Goal: Task Accomplishment & Management: Use online tool/utility

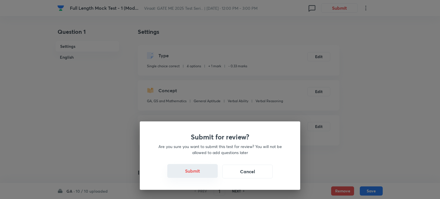
click at [191, 170] on button "Submit" at bounding box center [192, 171] width 50 height 14
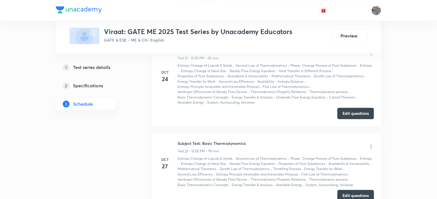
scroll to position [1528, 0]
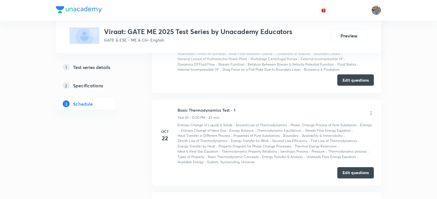
click at [252, 65] on li "Oct 19 Subject Test: Fluid Mechanics Test 19 • 12:00 PM • 90 min Classification…" at bounding box center [266, 50] width 229 height 86
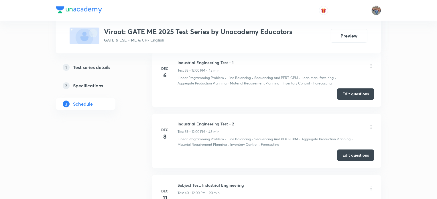
scroll to position [3069, 0]
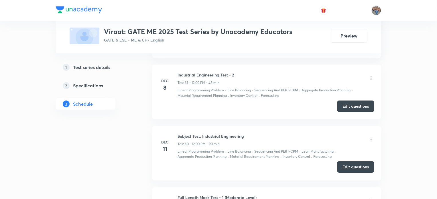
click at [358, 161] on button "Edit questions" at bounding box center [355, 166] width 37 height 11
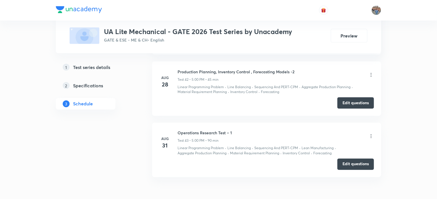
scroll to position [2629, 0]
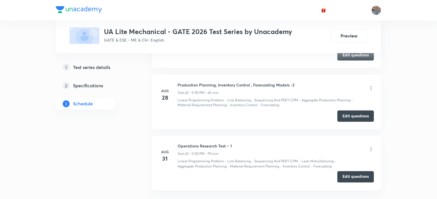
click at [359, 174] on button "Edit questions" at bounding box center [355, 176] width 37 height 11
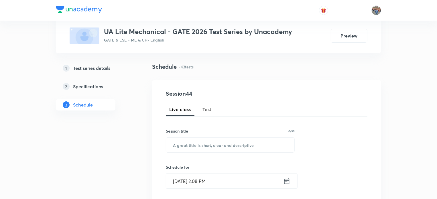
scroll to position [0, 0]
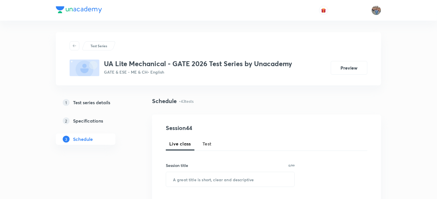
click at [207, 142] on span "Test" at bounding box center [207, 143] width 9 height 7
click at [207, 176] on input "text" at bounding box center [230, 179] width 128 height 15
paste input "Production Planning, Inventory Control and Operations Research Subject Test"
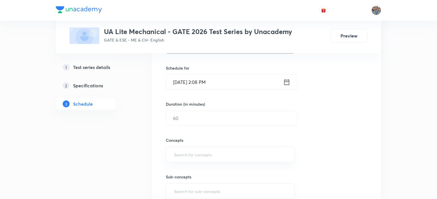
scroll to position [147, 0]
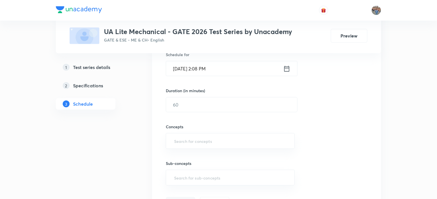
type input "Production Planning, Inventory Control and Operations Research Subject Test"
click at [289, 68] on icon at bounding box center [286, 69] width 7 height 8
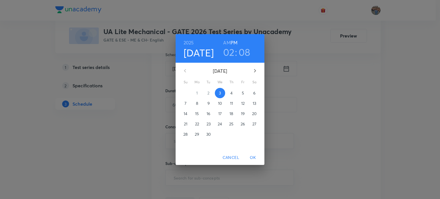
click at [227, 50] on h3 "02" at bounding box center [228, 52] width 11 height 12
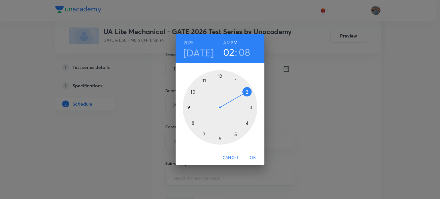
drag, startPoint x: 234, startPoint y: 134, endPoint x: 235, endPoint y: 127, distance: 6.5
click at [234, 134] on div at bounding box center [220, 107] width 74 height 74
click at [220, 77] on div at bounding box center [220, 107] width 74 height 74
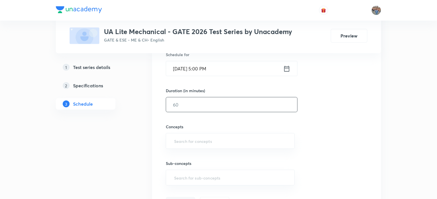
click at [185, 105] on input "text" at bounding box center [231, 104] width 131 height 15
type input "90"
click at [184, 140] on input "text" at bounding box center [230, 141] width 115 height 11
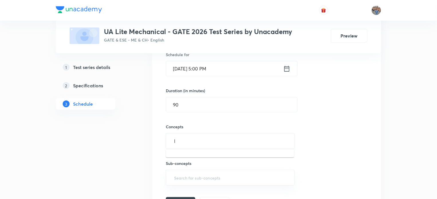
type input "li"
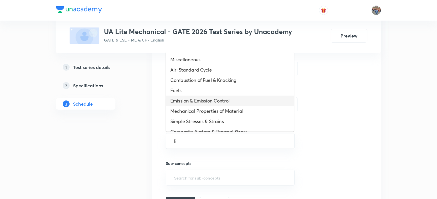
click at [186, 99] on li "Emission & Emission Control" at bounding box center [230, 101] width 128 height 10
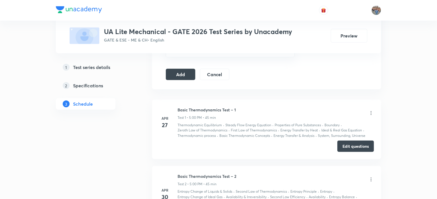
scroll to position [264, 0]
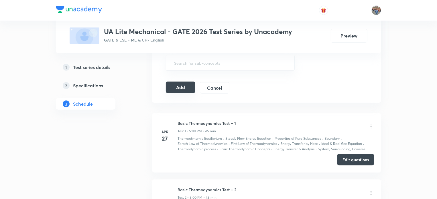
click at [181, 87] on button "Add" at bounding box center [181, 87] width 30 height 11
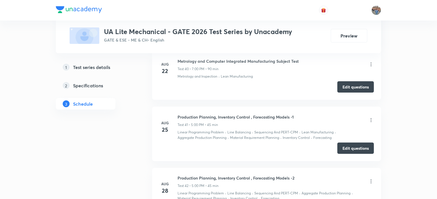
scroll to position [2708, 0]
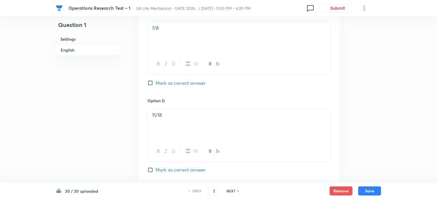
scroll to position [591, 0]
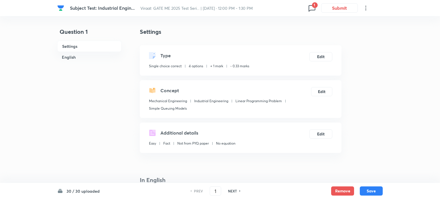
checkbox input "true"
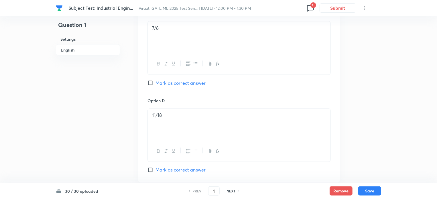
scroll to position [591, 0]
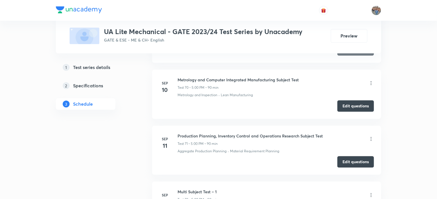
scroll to position [4011, 0]
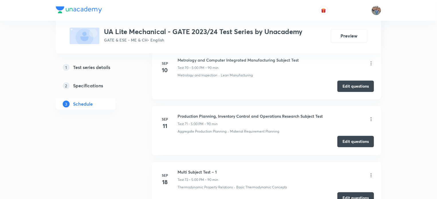
click at [351, 136] on button "Edit questions" at bounding box center [355, 141] width 37 height 11
drag, startPoint x: 179, startPoint y: 107, endPoint x: 254, endPoint y: 109, distance: 75.7
click at [254, 113] on h6 "Production Planning, Inventory Control and Operations Research Subject Test" at bounding box center [250, 116] width 145 height 6
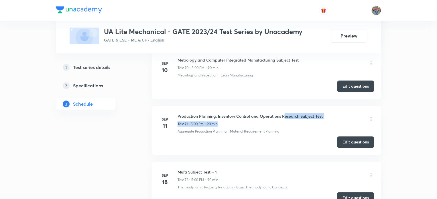
drag, startPoint x: 286, startPoint y: 109, endPoint x: 264, endPoint y: 107, distance: 22.2
click at [280, 113] on div "Production Planning, Inventory Control and Operations Research Subject Test Tes…" at bounding box center [250, 119] width 145 height 13
click at [177, 113] on div "Sep 11 Production Planning, Inventory Control and Operations Research Subject T…" at bounding box center [266, 123] width 215 height 21
drag, startPoint x: 177, startPoint y: 107, endPoint x: 332, endPoint y: 105, distance: 155.3
click at [332, 113] on div "Sep 11 Production Planning, Inventory Control and Operations Research Subject T…" at bounding box center [266, 123] width 215 height 21
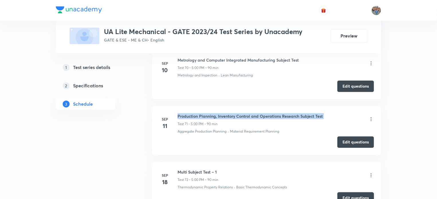
copy h6 "Production Planning, Inventory Control and Operations Research Subject Test"
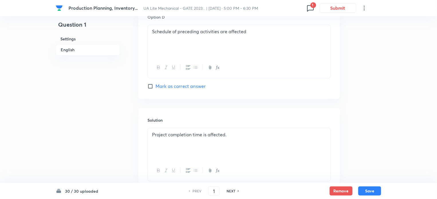
scroll to position [576, 0]
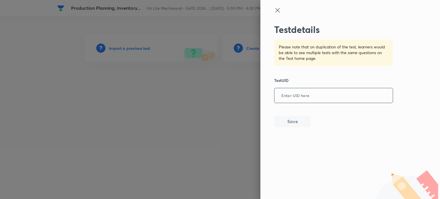
click at [295, 96] on input "text" at bounding box center [333, 96] width 118 height 14
paste input "GAJ546Y8IS"
type input "GAJ546Y8IS"
click at [295, 122] on button "Save" at bounding box center [292, 120] width 37 height 11
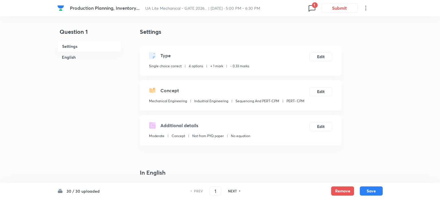
checkbox input "true"
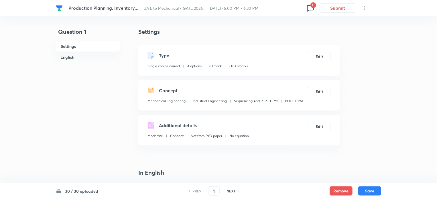
click at [313, 4] on span "1" at bounding box center [314, 5] width 6 height 6
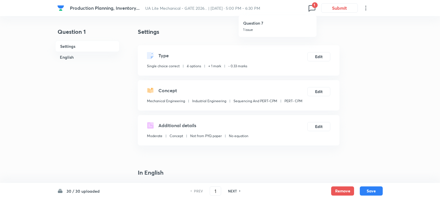
click at [248, 23] on h6 "Question 7" at bounding box center [277, 23] width 69 height 6
type input "7"
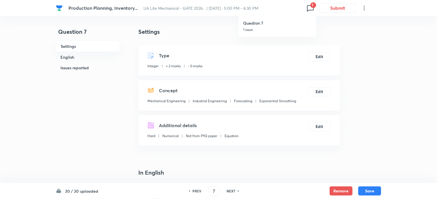
type input "0.4"
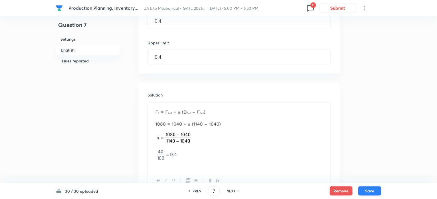
scroll to position [542, 0]
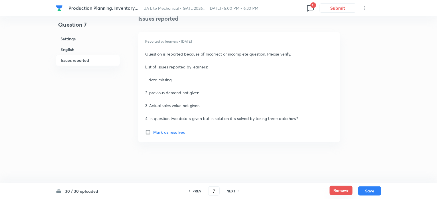
click at [340, 191] on button "Remove" at bounding box center [341, 190] width 23 height 9
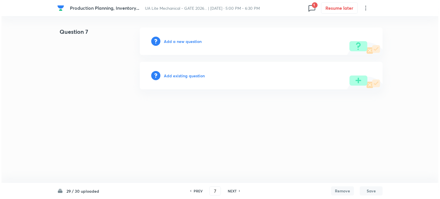
scroll to position [0, 0]
click at [164, 40] on h6 "Add a new question" at bounding box center [183, 41] width 38 height 6
click at [165, 41] on h6 "Choose a question type" at bounding box center [186, 41] width 44 height 6
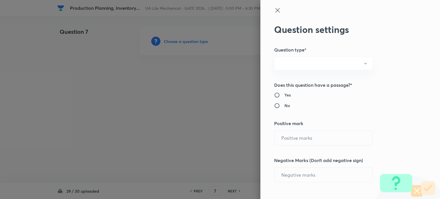
radio input "true"
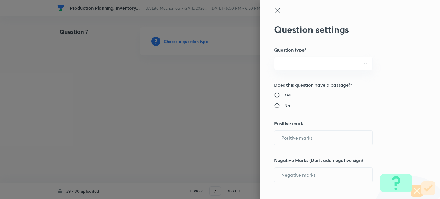
radio input "true"
type input "2"
type input "0"
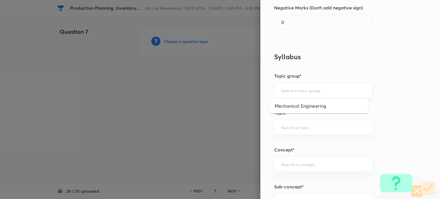
click at [283, 89] on input "text" at bounding box center [323, 90] width 84 height 5
click at [289, 105] on li "Mechanical Engineering" at bounding box center [319, 106] width 98 height 10
type input "Mechanical Engineering"
click at [295, 128] on input "text" at bounding box center [323, 127] width 84 height 5
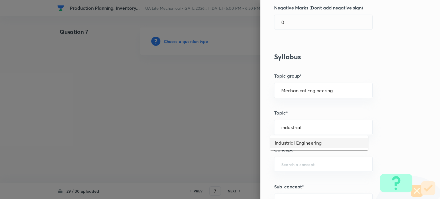
drag, startPoint x: 297, startPoint y: 139, endPoint x: 297, endPoint y: 142, distance: 3.0
click at [297, 139] on li "Industrial Engineering" at bounding box center [319, 143] width 98 height 10
type input "Industrial Engineering"
click at [293, 163] on input "text" at bounding box center [323, 164] width 84 height 5
type input "g"
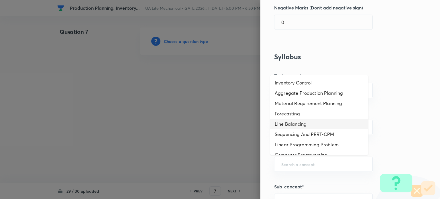
click at [291, 123] on li "Line Balancing" at bounding box center [319, 124] width 98 height 10
type input "Line Balancing"
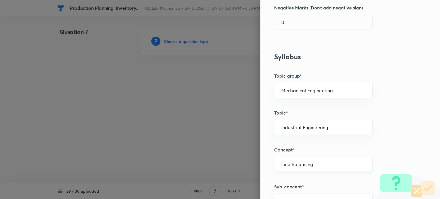
scroll to position [305, 0]
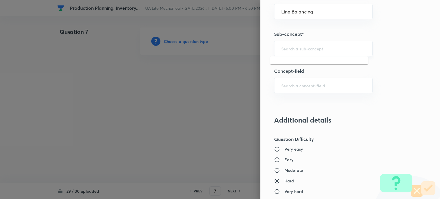
click at [286, 48] on input "text" at bounding box center [323, 48] width 84 height 5
type input "d"
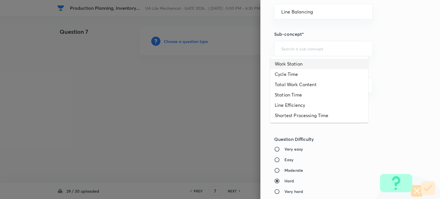
click at [286, 66] on li "Work Station" at bounding box center [319, 64] width 98 height 10
type input "Work Station"
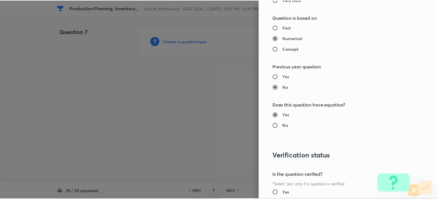
scroll to position [547, 0]
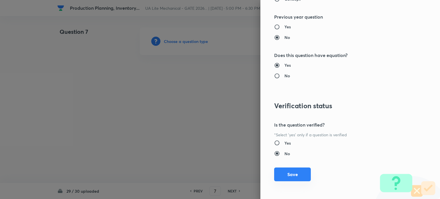
click at [290, 176] on button "Save" at bounding box center [292, 175] width 37 height 14
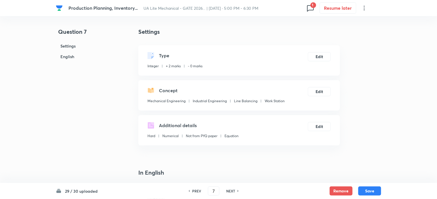
scroll to position [153, 0]
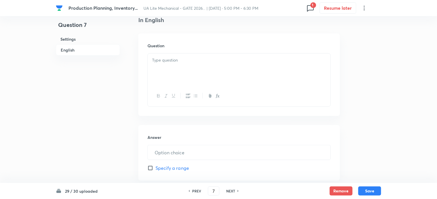
click at [175, 66] on div at bounding box center [239, 70] width 183 height 32
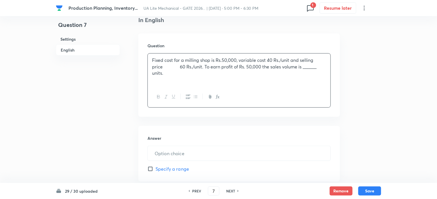
drag, startPoint x: 180, startPoint y: 68, endPoint x: 183, endPoint y: 82, distance: 14.5
click at [180, 70] on p "Fixed cost for a milling shop is Rs.50,000, variable cost 40 Rs./unit and selli…" at bounding box center [239, 66] width 174 height 19
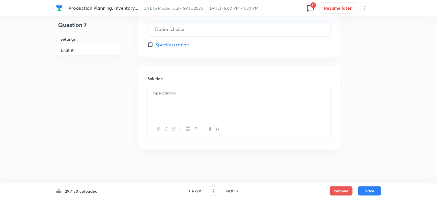
click at [175, 100] on div at bounding box center [239, 103] width 183 height 32
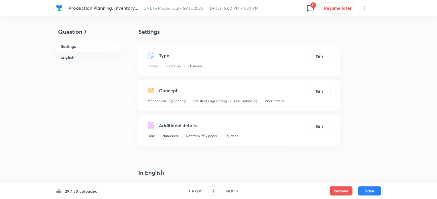
scroll to position [153, 0]
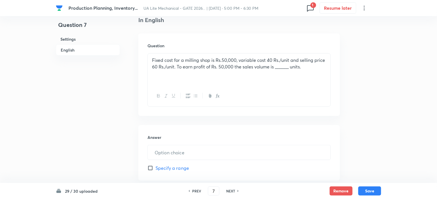
drag, startPoint x: 150, startPoint y: 168, endPoint x: 157, endPoint y: 160, distance: 11.0
click at [150, 168] on input "Specify a range" at bounding box center [152, 168] width 8 height 6
checkbox input "true"
click at [162, 154] on input "text" at bounding box center [239, 152] width 183 height 15
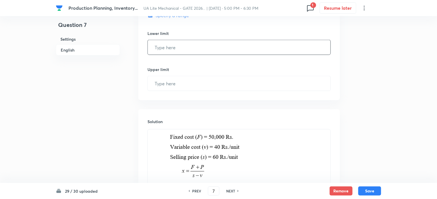
type input "5000"
click at [167, 49] on input "text" at bounding box center [239, 47] width 183 height 15
type input "5000"
click at [171, 85] on input "text" at bounding box center [239, 83] width 183 height 15
type input "5000"
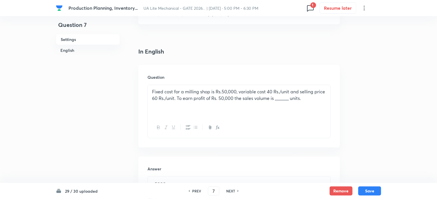
scroll to position [0, 0]
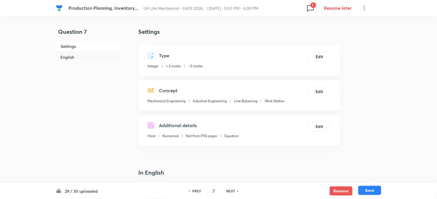
click at [369, 190] on button "Save" at bounding box center [369, 190] width 23 height 9
type input "8"
checkbox input "true"
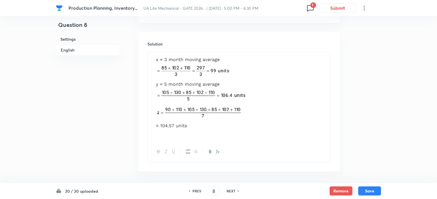
scroll to position [633, 0]
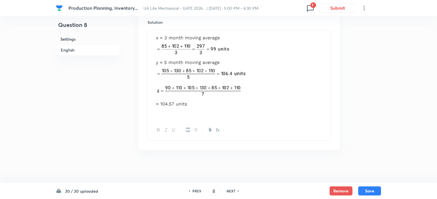
click at [187, 193] on div "PREV 8 ​ NEXT" at bounding box center [214, 191] width 74 height 9
click at [190, 191] on div "PREV" at bounding box center [196, 191] width 15 height 5
type input "7"
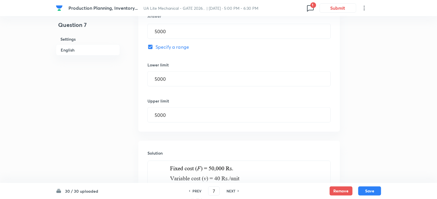
scroll to position [0, 0]
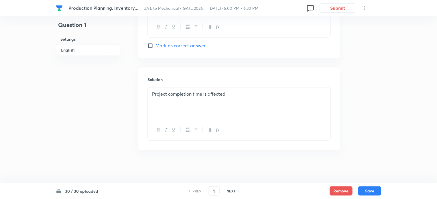
click at [237, 193] on div "NEXT" at bounding box center [231, 191] width 15 height 5
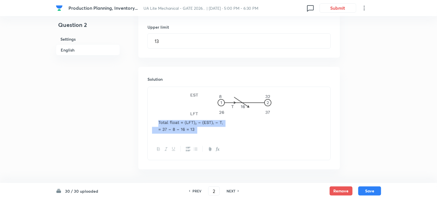
click at [237, 193] on div "NEXT" at bounding box center [231, 191] width 15 height 5
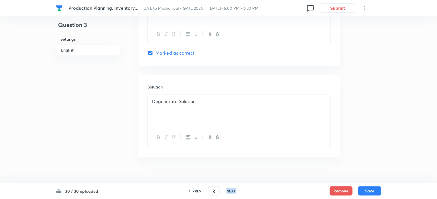
click at [237, 193] on div "NEXT" at bounding box center [231, 191] width 15 height 5
type input "4"
checkbox input "false"
checkbox input "true"
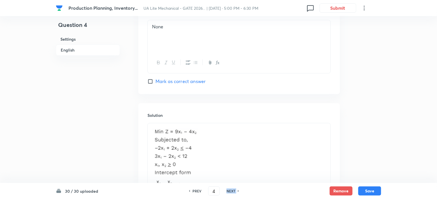
click at [238, 192] on icon at bounding box center [239, 191] width 2 height 3
type input "5"
checkbox input "false"
checkbox input "true"
click at [238, 192] on icon at bounding box center [239, 191] width 2 height 3
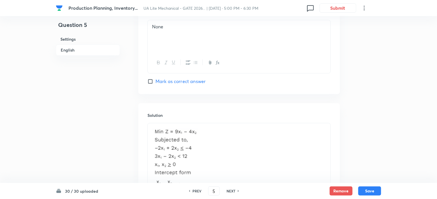
type input "6"
checkbox input "false"
checkbox input "true"
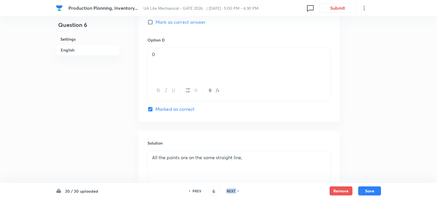
click at [238, 192] on icon at bounding box center [239, 191] width 2 height 3
type input "7"
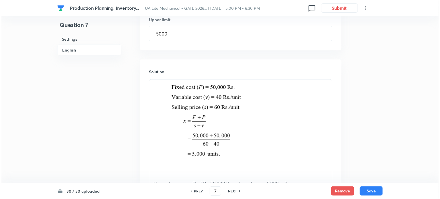
scroll to position [427, 0]
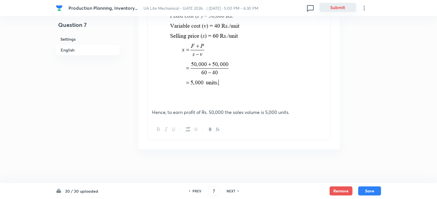
click at [342, 9] on button "Submit" at bounding box center [338, 7] width 37 height 9
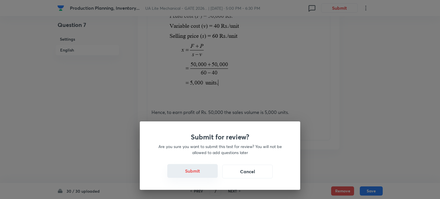
click at [191, 174] on button "Submit" at bounding box center [192, 171] width 50 height 14
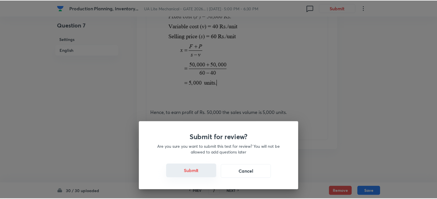
scroll to position [0, 0]
